Goal: Information Seeking & Learning: Find specific fact

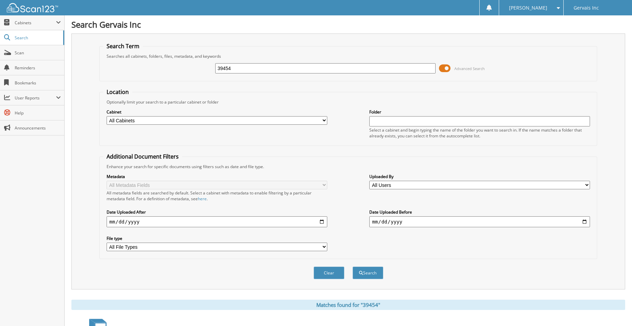
drag, startPoint x: 330, startPoint y: 64, endPoint x: 324, endPoint y: 66, distance: 7.1
click at [325, 66] on div "39454 Advanced Search" at bounding box center [348, 68] width 490 height 18
drag, startPoint x: 312, startPoint y: 70, endPoint x: 118, endPoint y: 68, distance: 193.8
click at [122, 68] on div "39454 Advanced Search" at bounding box center [348, 68] width 490 height 18
type input "51042"
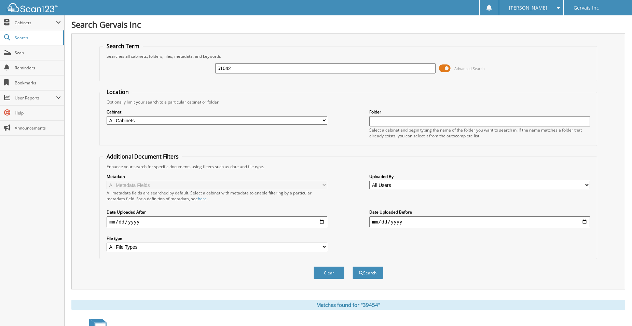
click at [353, 267] on button "Search" at bounding box center [368, 273] width 31 height 13
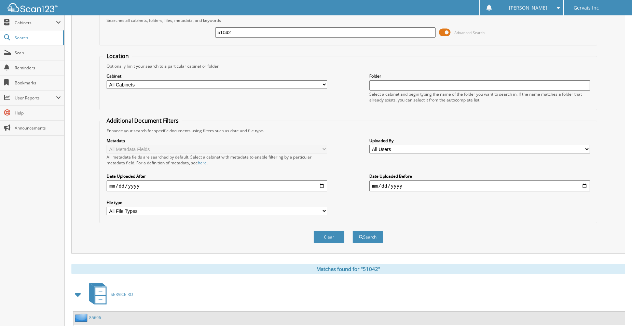
scroll to position [34, 0]
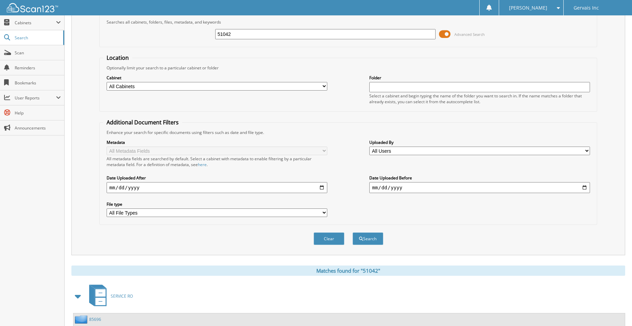
click at [449, 34] on span at bounding box center [445, 34] width 12 height 10
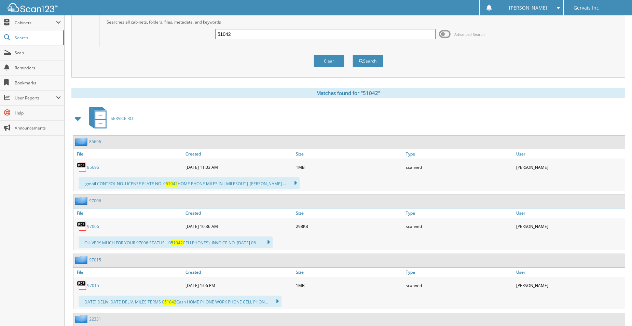
click at [317, 30] on input "51042" at bounding box center [325, 34] width 221 height 10
click at [353, 55] on button "Search" at bounding box center [368, 61] width 31 height 13
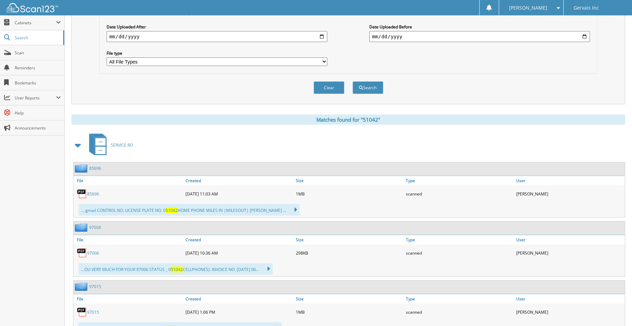
scroll to position [205, 0]
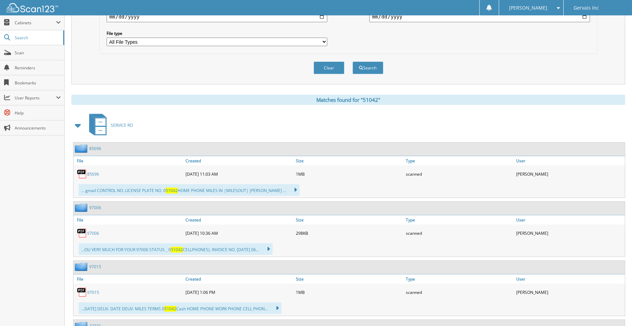
click at [130, 127] on span "SERVICE RO" at bounding box center [122, 125] width 22 height 6
